Goal: Navigation & Orientation: Find specific page/section

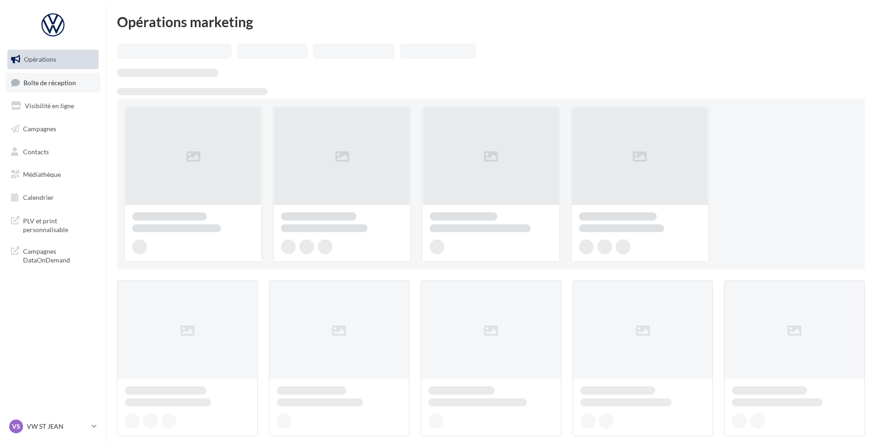
click at [48, 80] on span "Boîte de réception" at bounding box center [49, 82] width 52 height 8
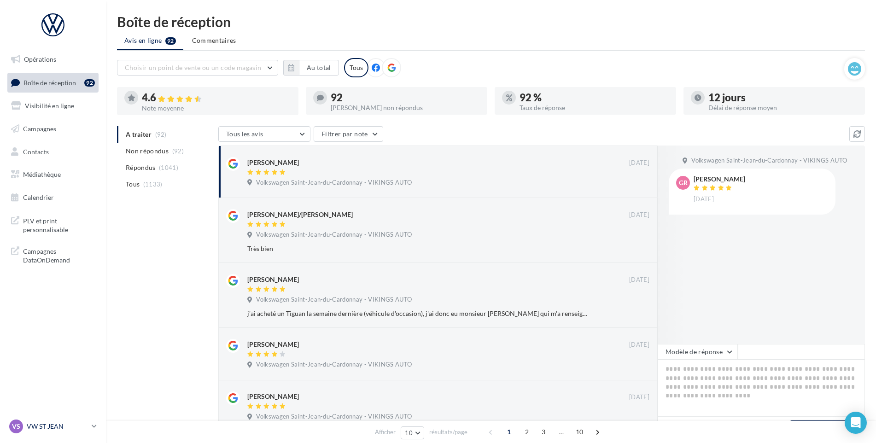
click at [56, 421] on div "VS VW ST JEAN vw-stj-vau" at bounding box center [48, 426] width 79 height 14
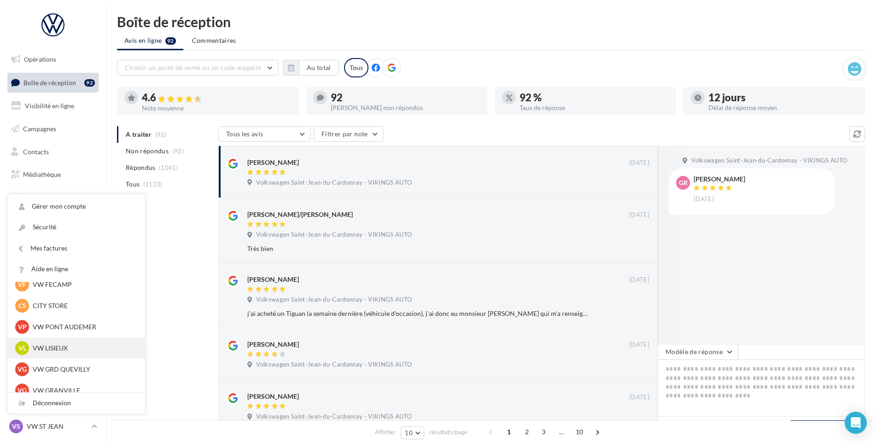
scroll to position [184, 0]
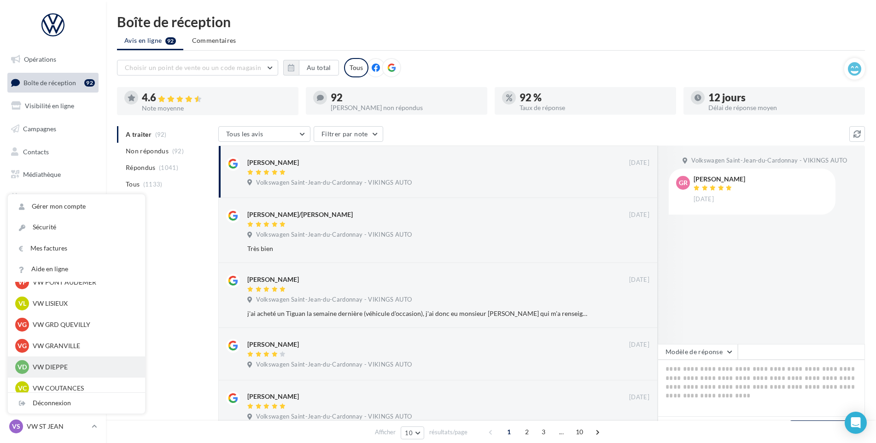
click at [63, 360] on div "VD VW DIEPPE vw-die-vau" at bounding box center [76, 366] width 137 height 21
click at [65, 360] on div "VD VW DIEPPE vw-die-vau" at bounding box center [76, 367] width 122 height 14
